Goal: Task Accomplishment & Management: Complete application form

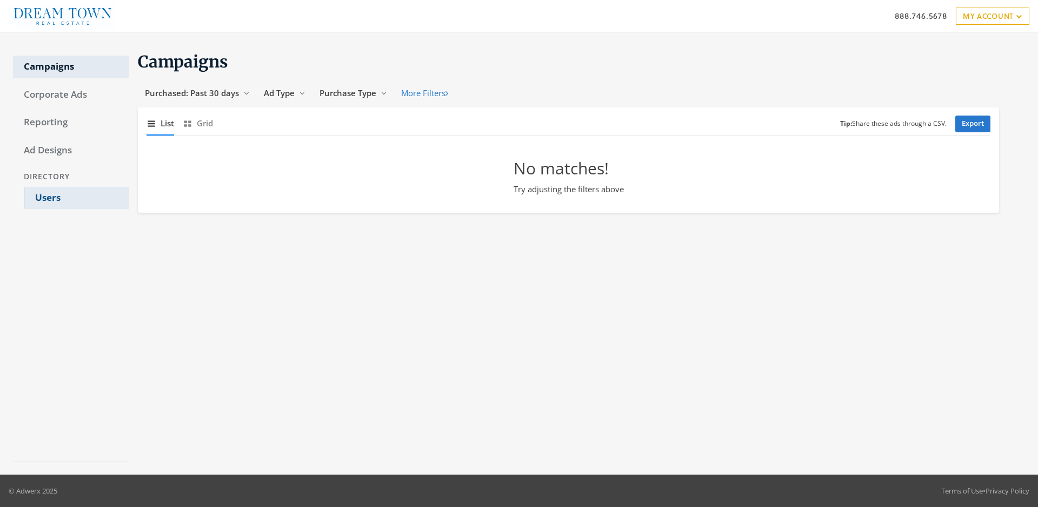
click at [76, 198] on link "Users" at bounding box center [76, 198] width 105 height 23
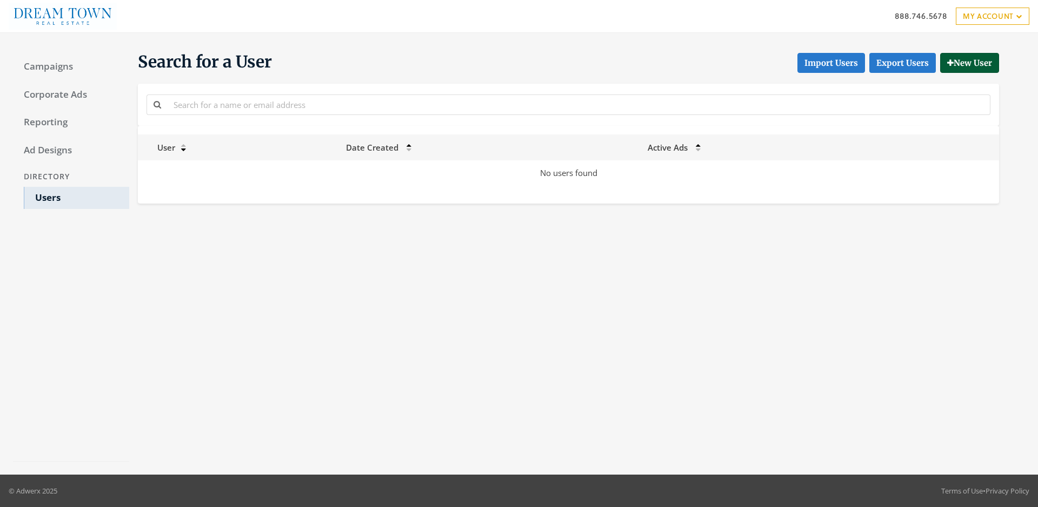
click at [967, 63] on button "New User" at bounding box center [969, 63] width 59 height 20
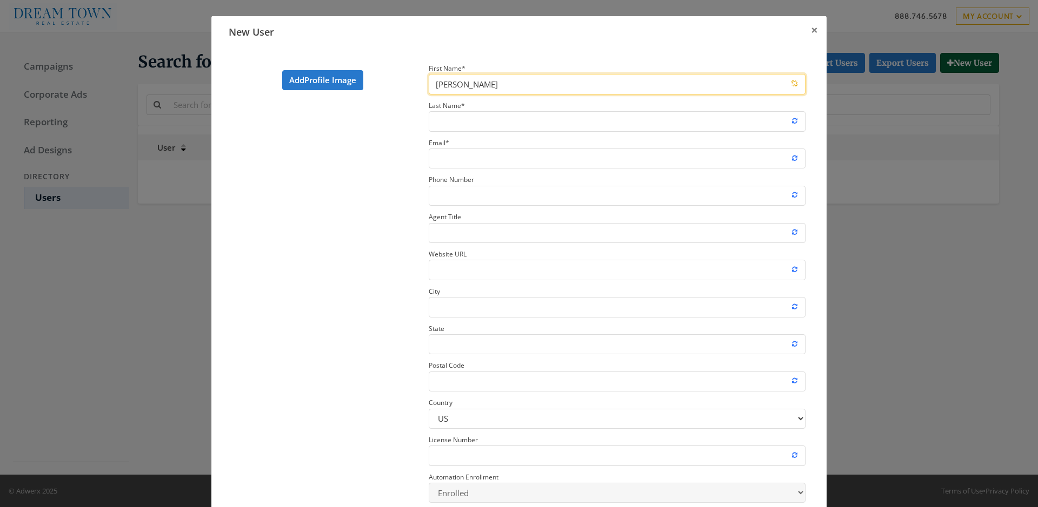
type input "[PERSON_NAME]"
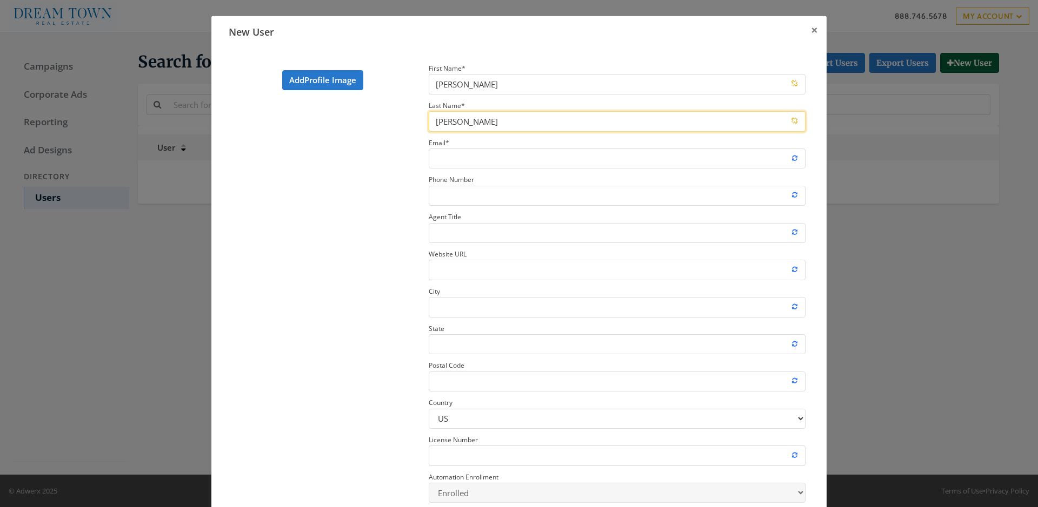
type input "[PERSON_NAME]"
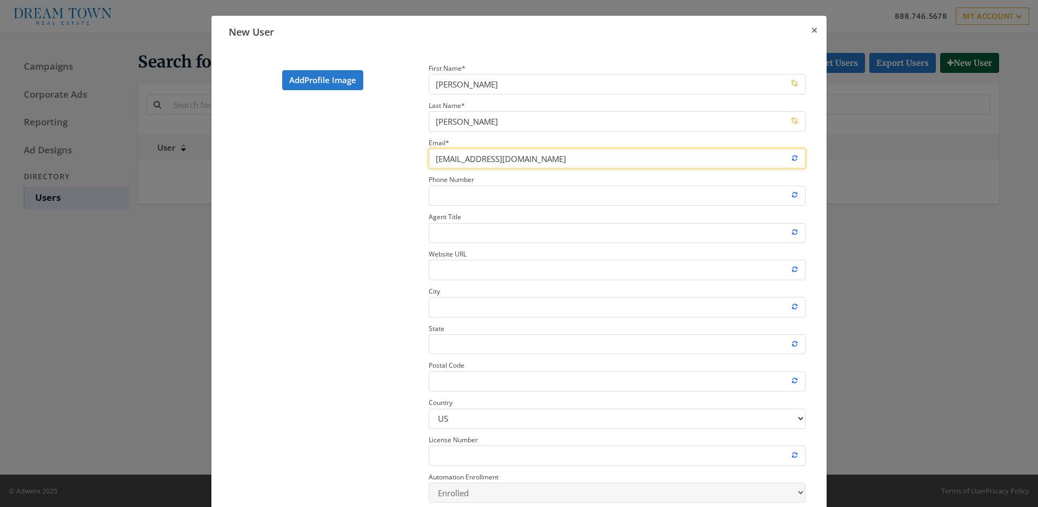
type input "[EMAIL_ADDRESS][DOMAIN_NAME]"
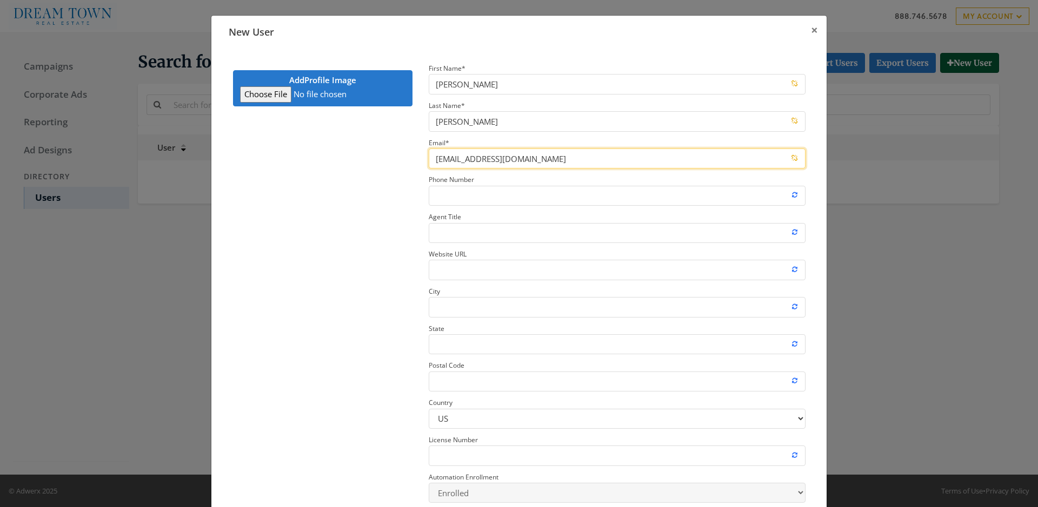
type input "C:\fakepath\download.jpeg"
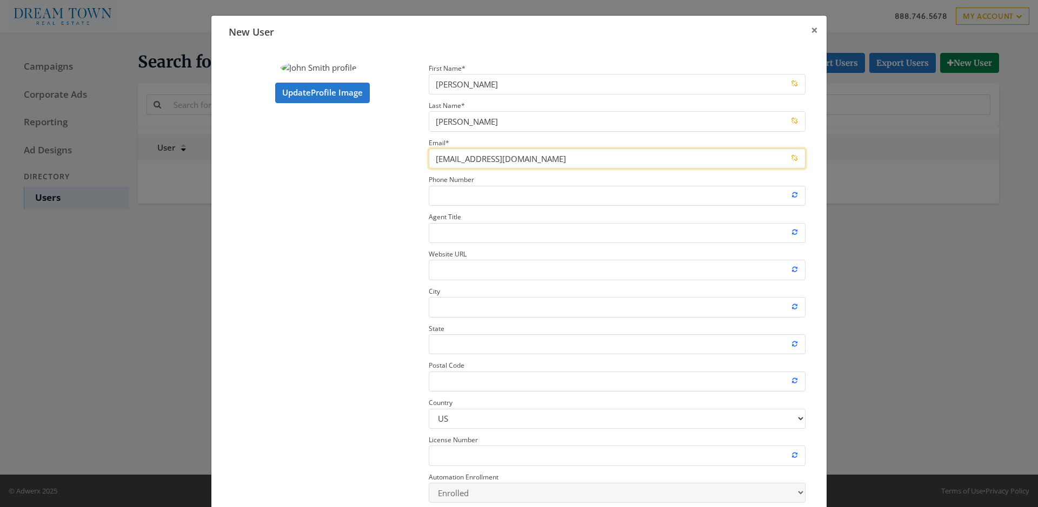
type input "[EMAIL_ADDRESS][DOMAIN_NAME]"
